Goal: Task Accomplishment & Management: Manage account settings

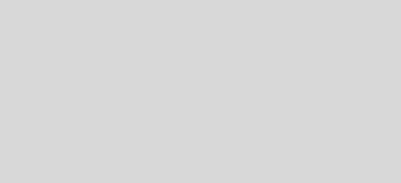
select select "es"
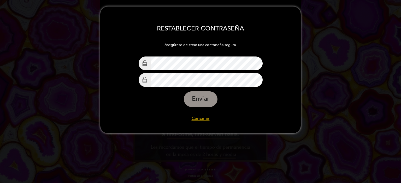
click at [129, 42] on div "RESTABLECER CONTRASEÑA Asegúrese de crear una contraseña segura. Elegir Contras…" at bounding box center [200, 70] width 200 height 117
click at [159, 104] on div "Enviar" at bounding box center [200, 100] width 124 height 16
click at [207, 101] on button "Enviar" at bounding box center [201, 100] width 34 height 16
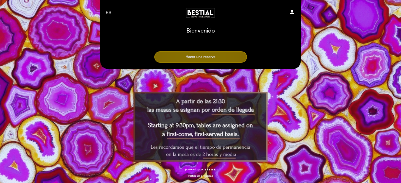
click at [216, 58] on button "Hacer una reserva" at bounding box center [200, 56] width 93 height 11
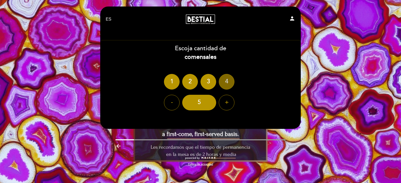
click at [228, 83] on div "4" at bounding box center [227, 82] width 16 height 16
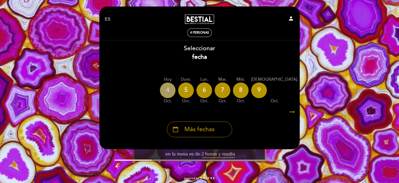
click at [169, 94] on div "4" at bounding box center [168, 91] width 16 height 16
